Goal: Connect with others: Connect with others

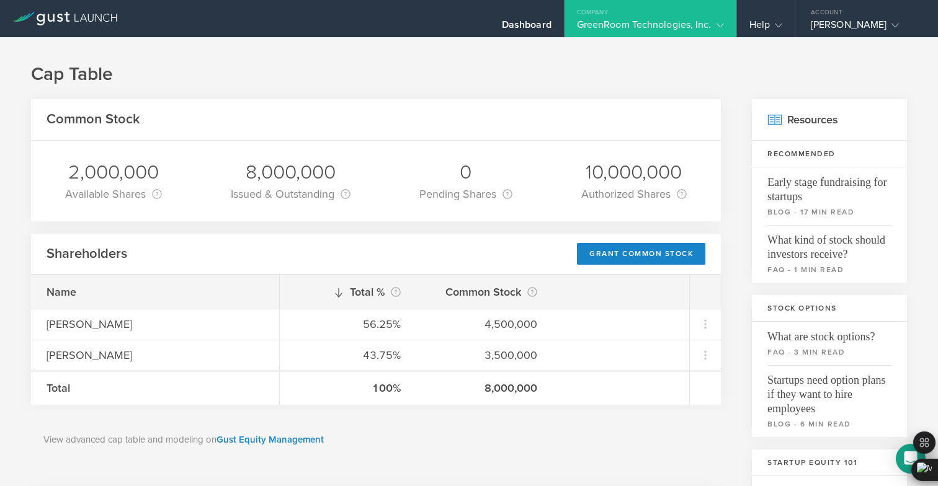
click at [76, 18] on icon at bounding box center [64, 19] width 105 height 14
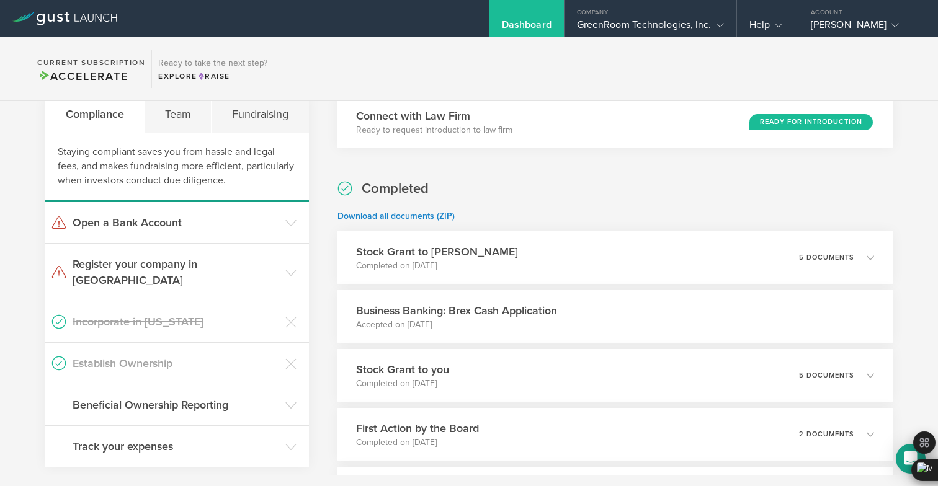
scroll to position [235, 0]
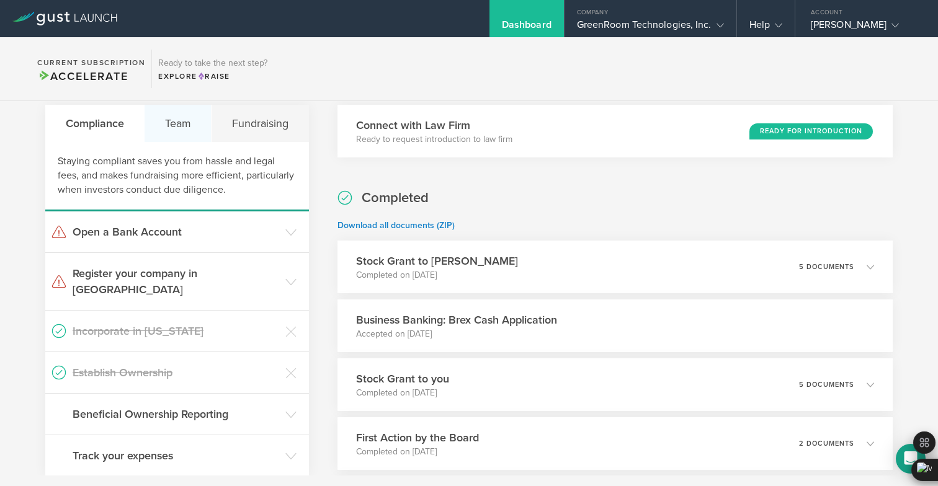
click at [184, 126] on div "Team" at bounding box center [177, 123] width 67 height 37
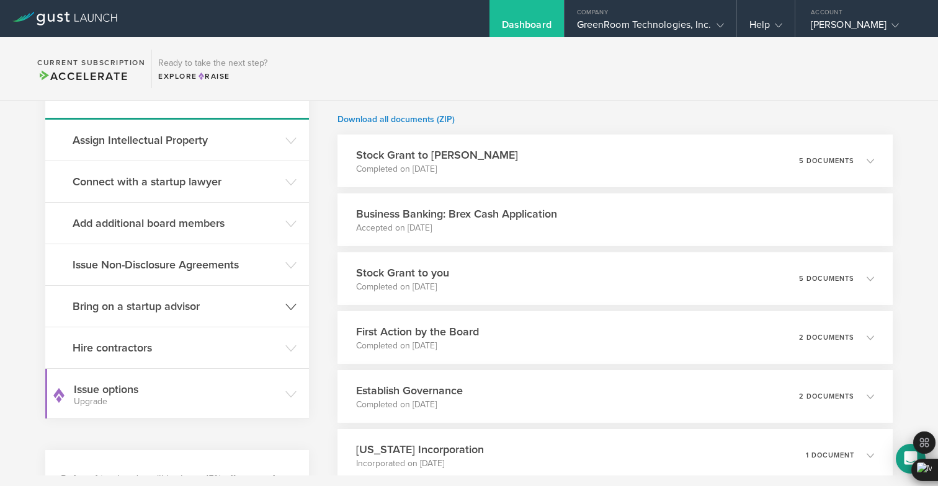
scroll to position [389, 0]
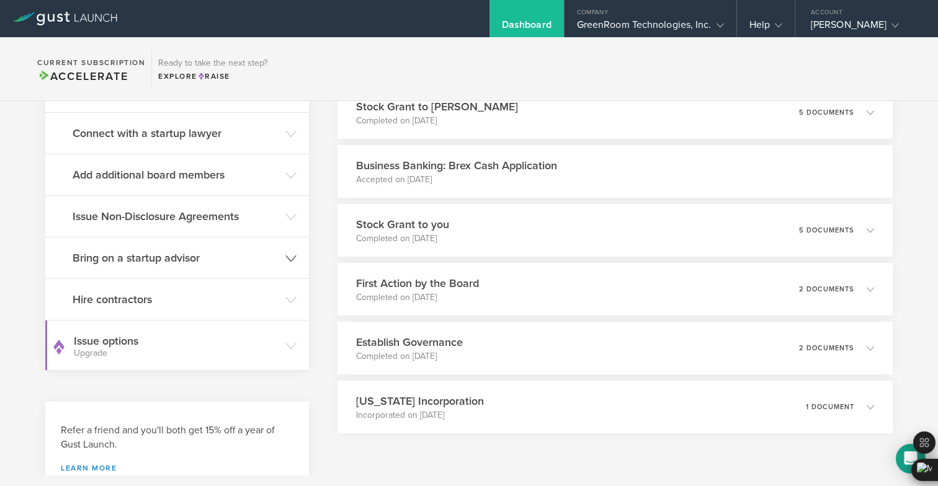
click at [242, 251] on h3 "Bring on a startup advisor" at bounding box center [176, 258] width 206 height 16
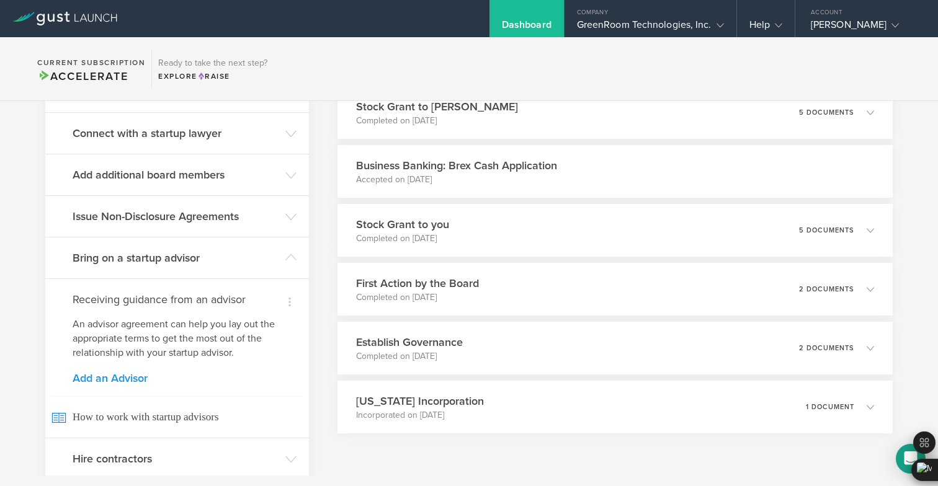
click at [123, 376] on link "Add an Advisor" at bounding box center [177, 378] width 209 height 11
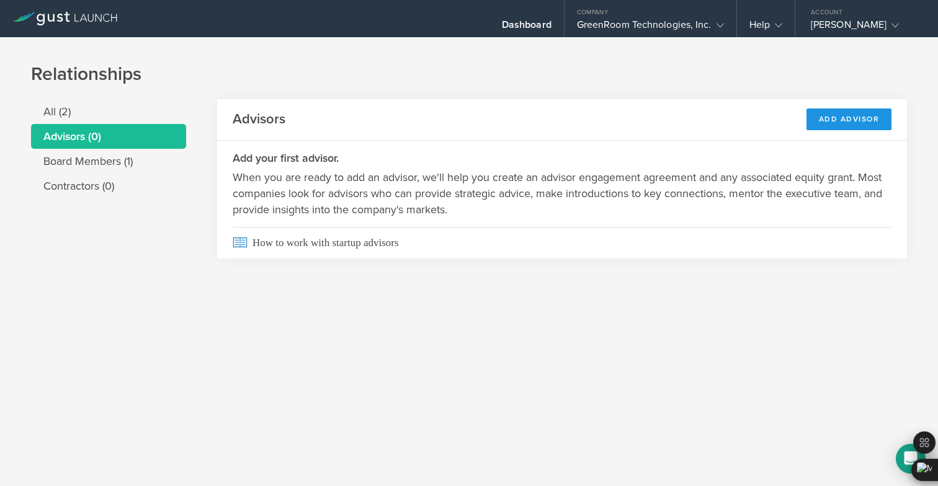
click at [836, 120] on div "Add Advisor" at bounding box center [849, 120] width 86 height 22
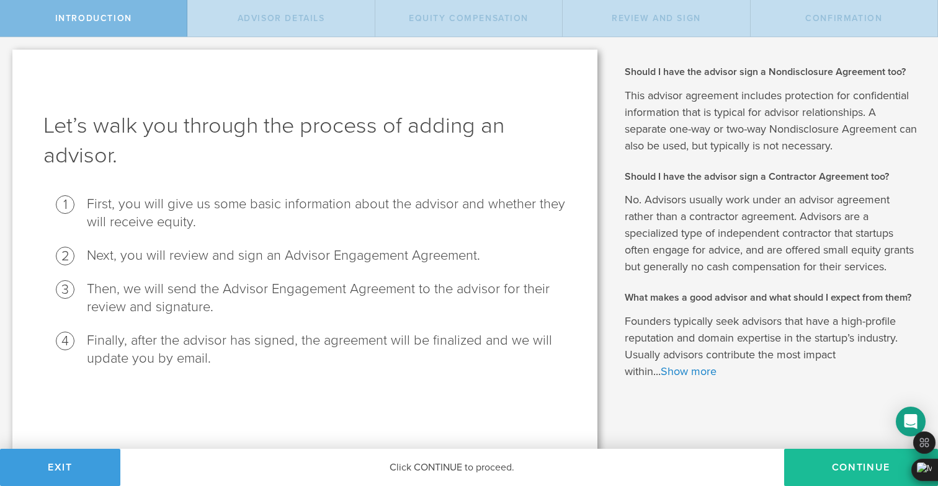
scroll to position [4, 0]
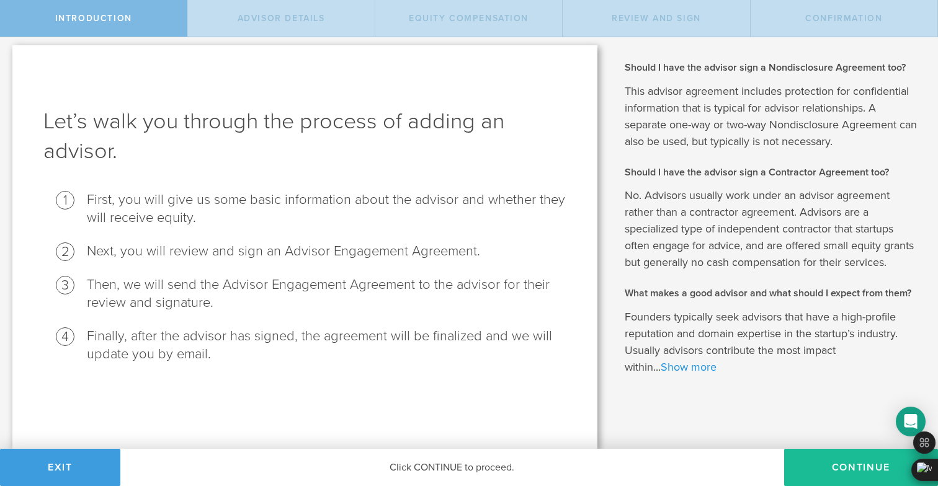
click at [713, 367] on link "Show more" at bounding box center [688, 367] width 56 height 14
